Goal: Use online tool/utility: Utilize a website feature to perform a specific function

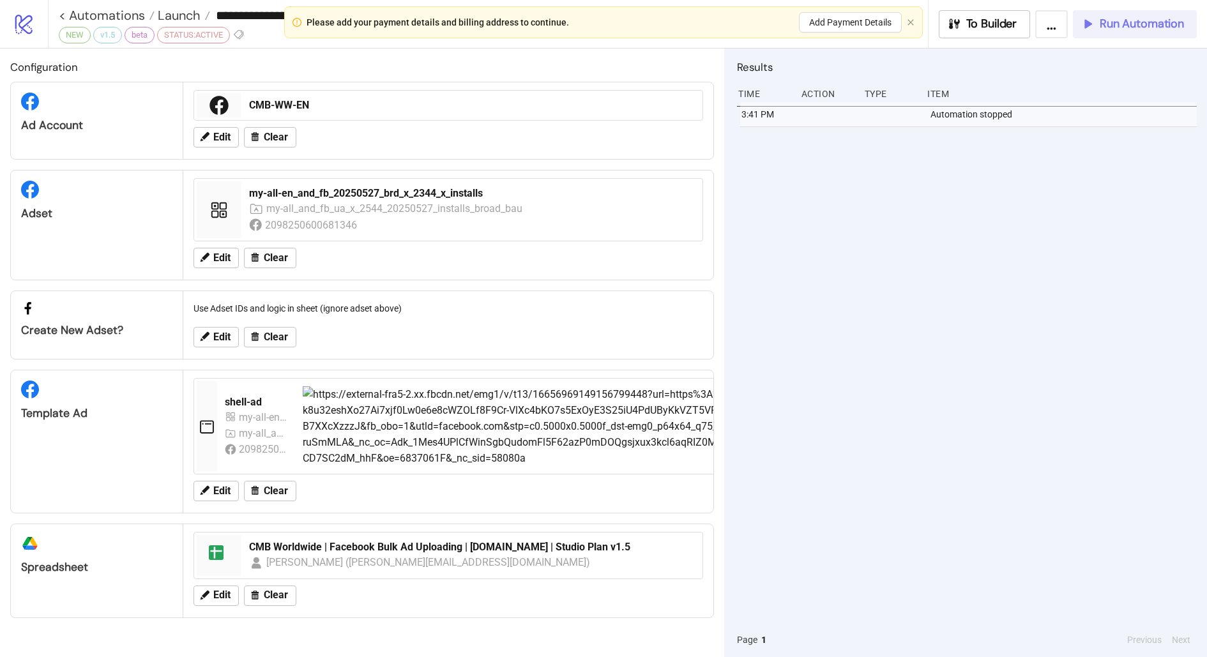
click at [1109, 24] on span "Run Automation" at bounding box center [1142, 24] width 84 height 15
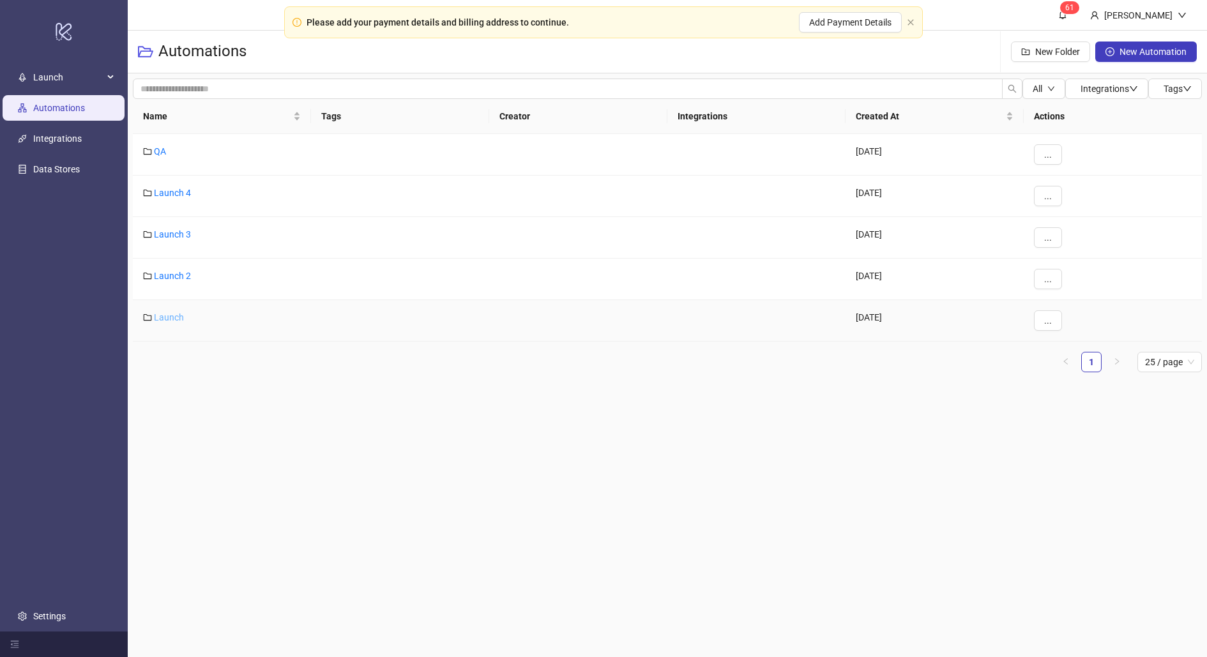
click at [176, 314] on link "Launch" at bounding box center [169, 317] width 30 height 10
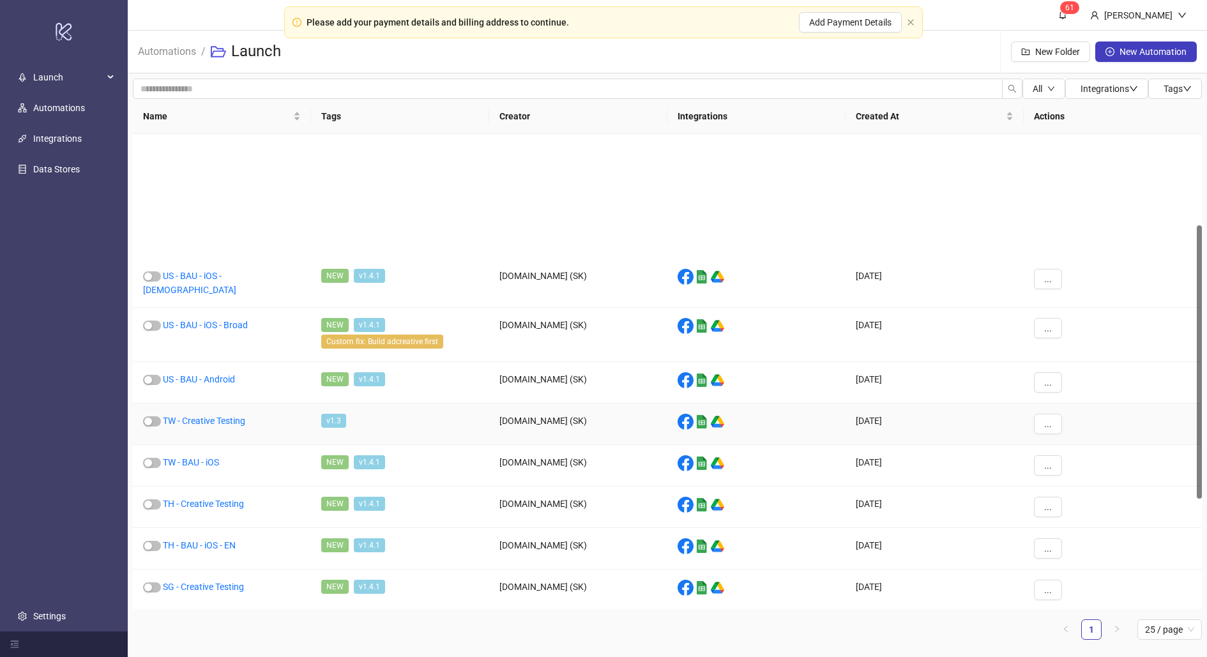
scroll to position [397, 0]
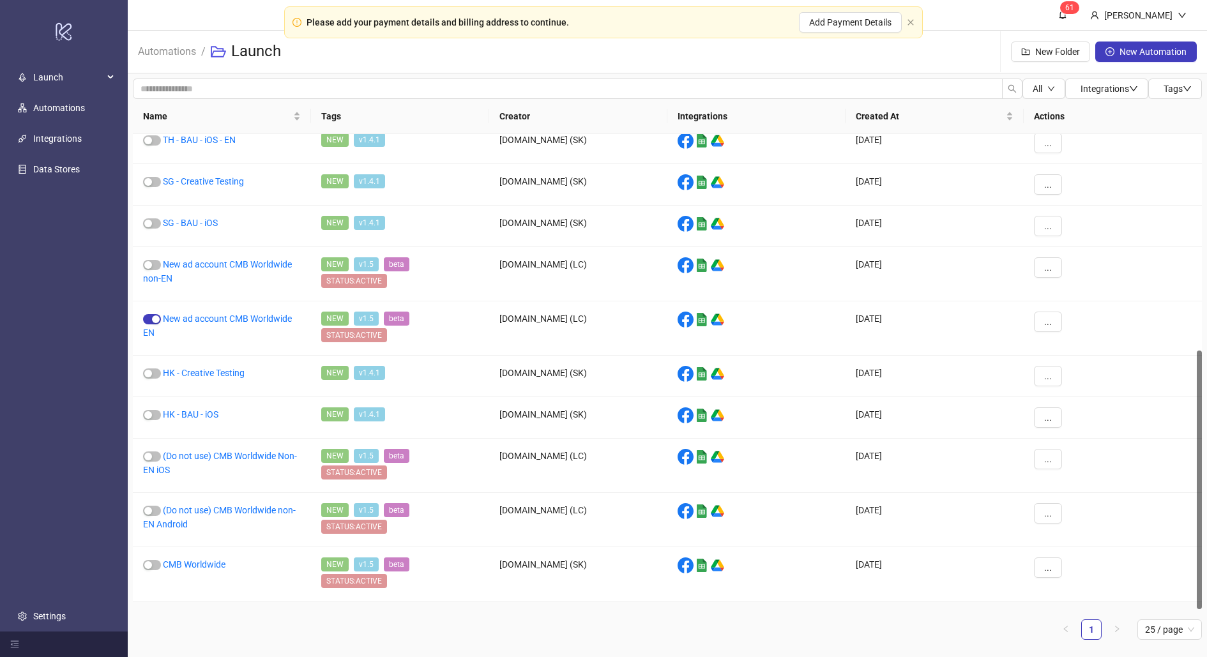
click at [177, 614] on link "CMB US" at bounding box center [179, 619] width 32 height 10
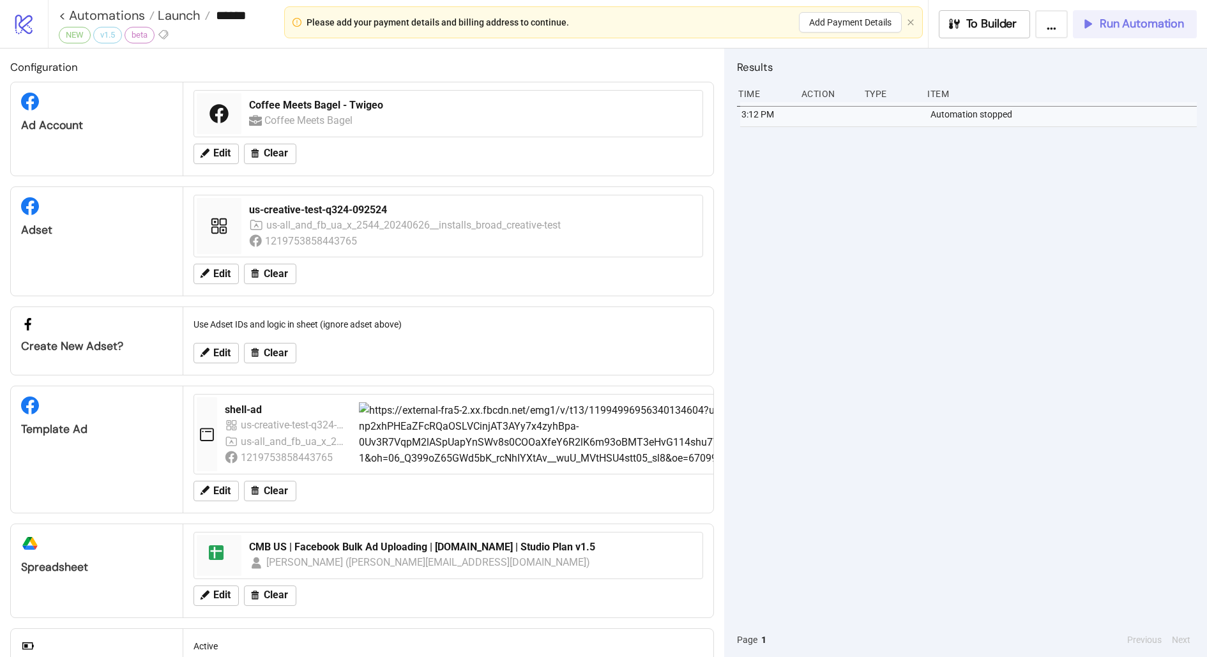
click at [1101, 25] on span "Run Automation" at bounding box center [1142, 24] width 84 height 15
